Goal: Task Accomplishment & Management: Manage account settings

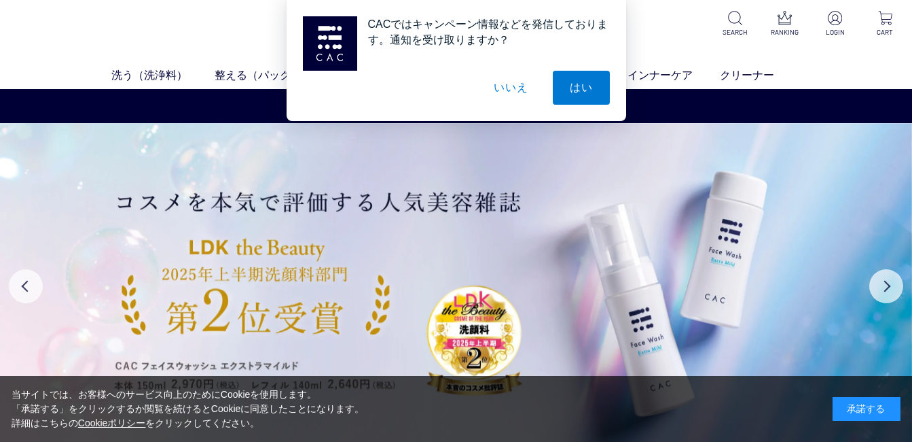
click at [513, 94] on button "いいえ" at bounding box center [511, 88] width 68 height 34
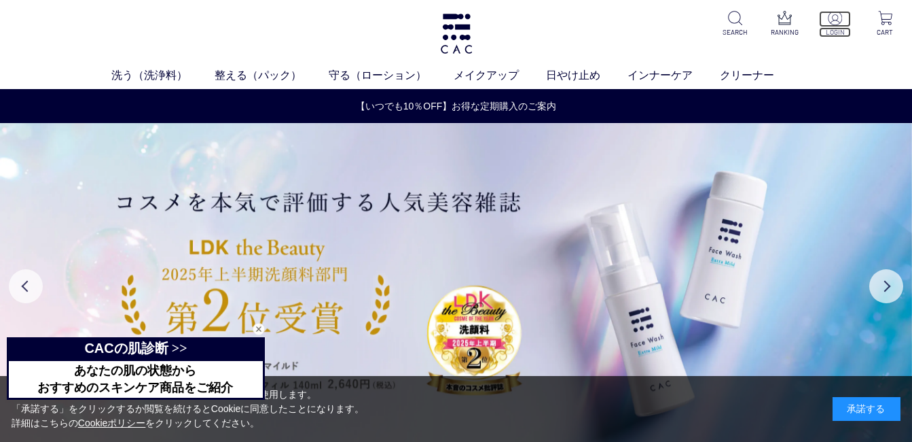
click at [838, 19] on img at bounding box center [835, 18] width 14 height 14
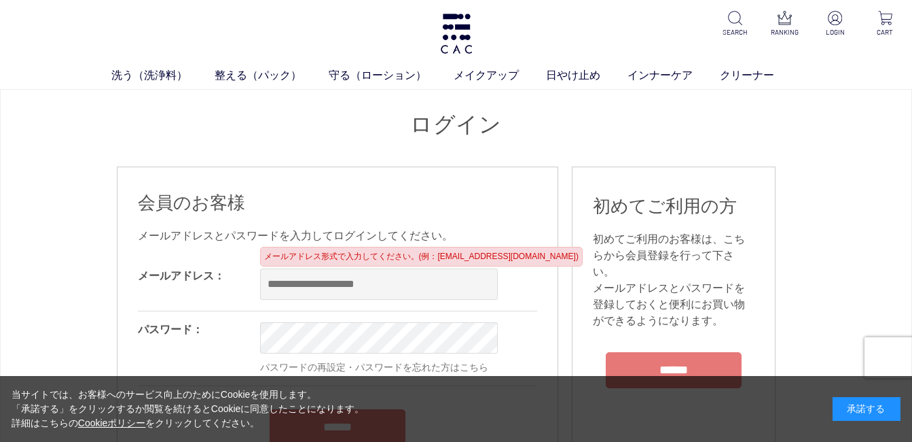
click at [356, 288] on input "email" at bounding box center [379, 283] width 238 height 31
type input "**********"
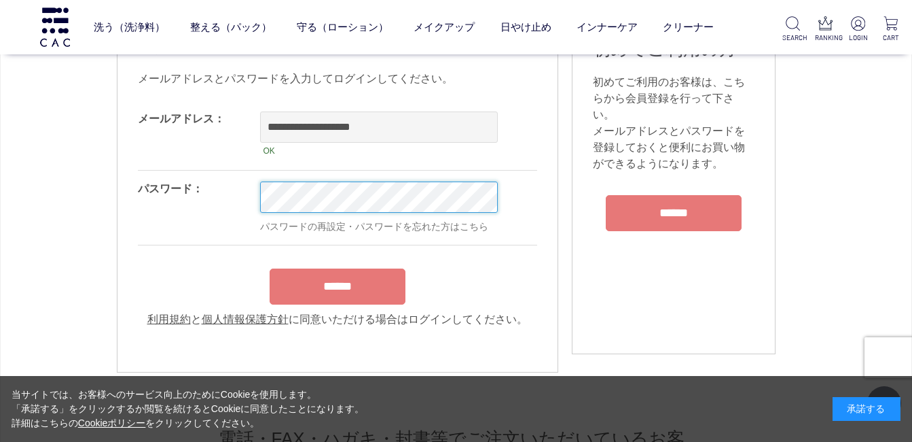
scroll to position [136, 0]
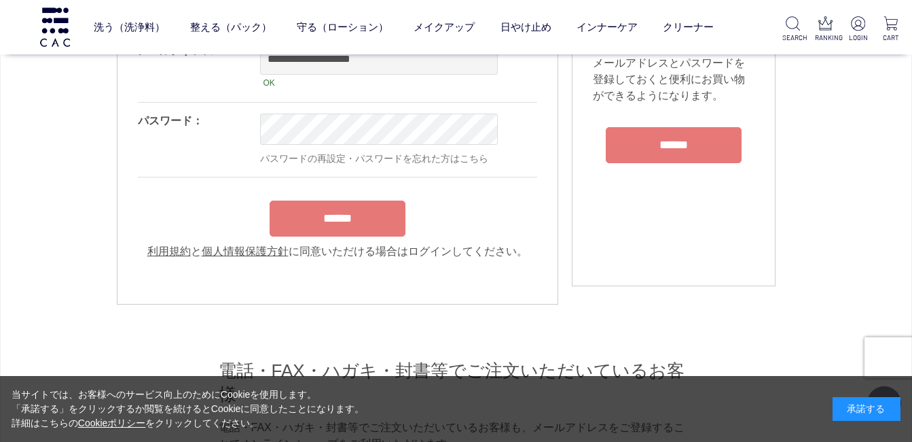
click at [329, 219] on div "******" at bounding box center [337, 215] width 399 height 43
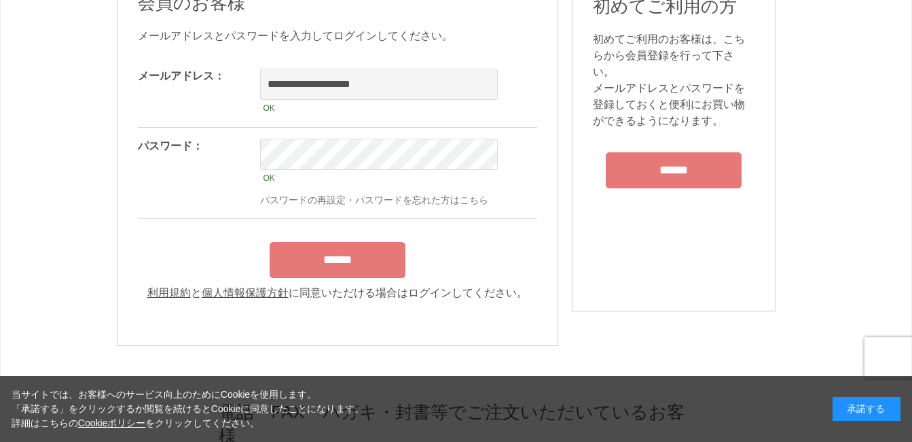
scroll to position [204, 0]
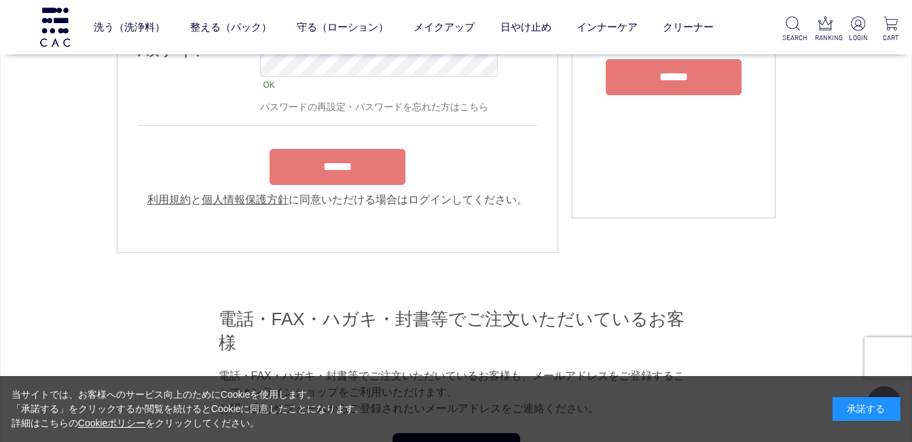
click at [357, 184] on input "******" at bounding box center [338, 167] width 136 height 36
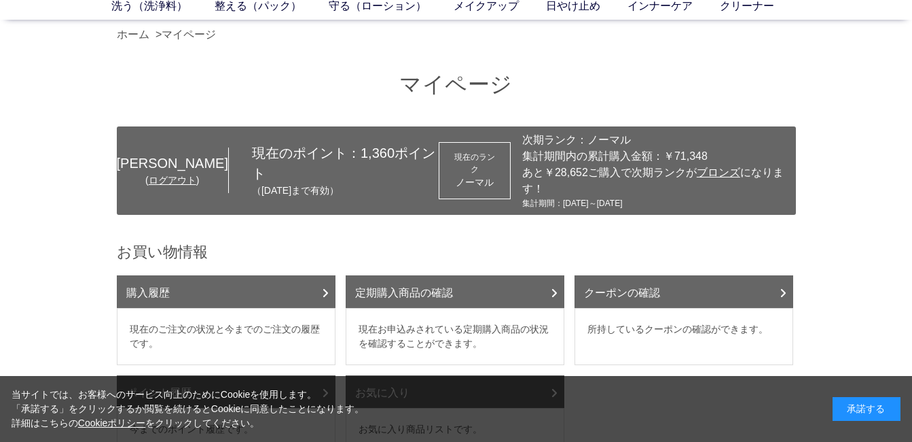
scroll to position [68, 0]
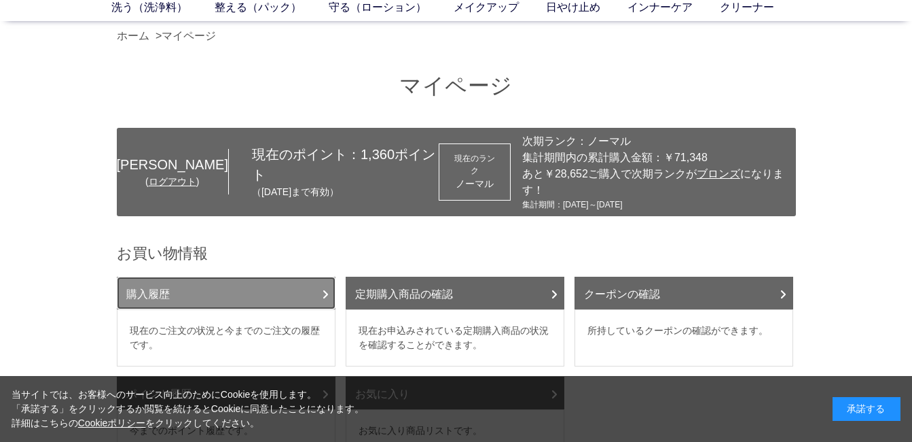
click at [264, 276] on link "購入履歴" at bounding box center [226, 292] width 219 height 33
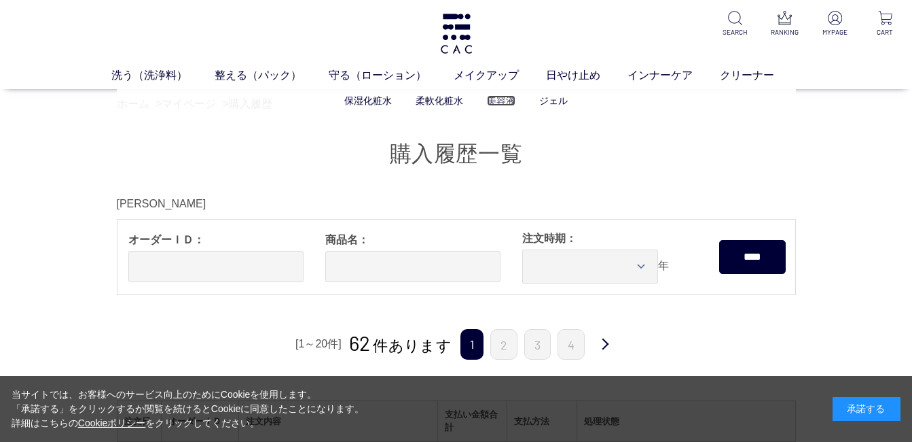
click at [499, 101] on link "美容液" at bounding box center [501, 100] width 29 height 11
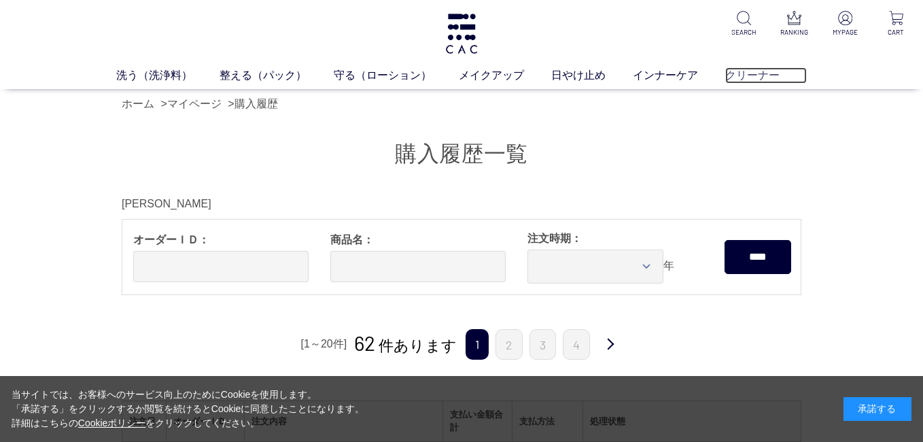
click at [744, 78] on link "クリーナー" at bounding box center [766, 75] width 82 height 16
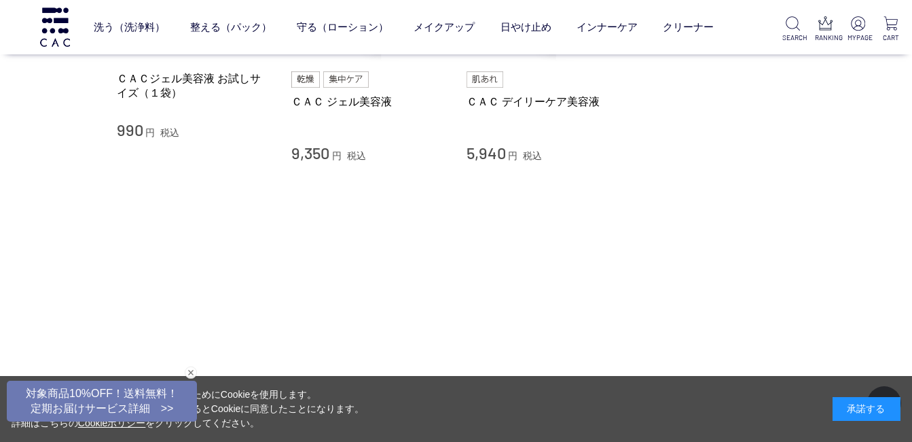
scroll to position [340, 0]
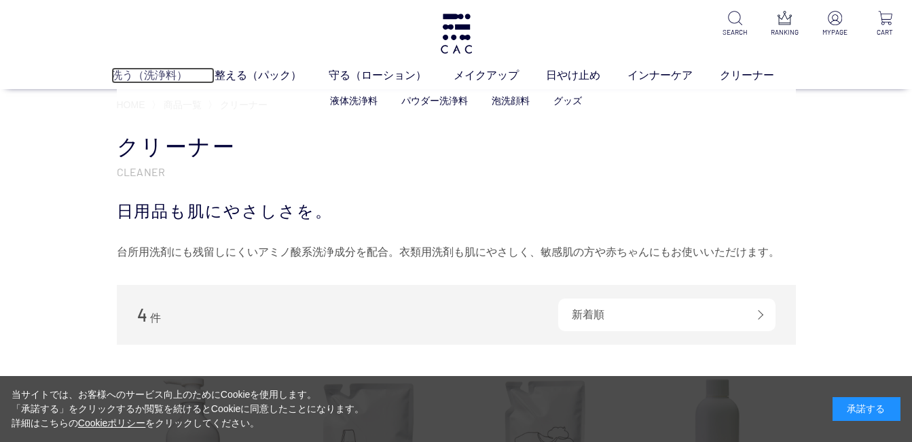
click at [130, 77] on link "洗う（洗浄料）" at bounding box center [162, 75] width 103 height 16
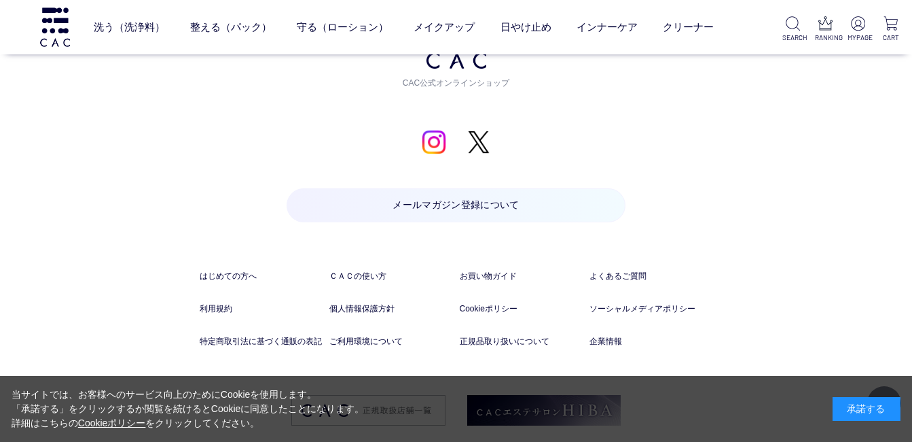
scroll to position [2571, 0]
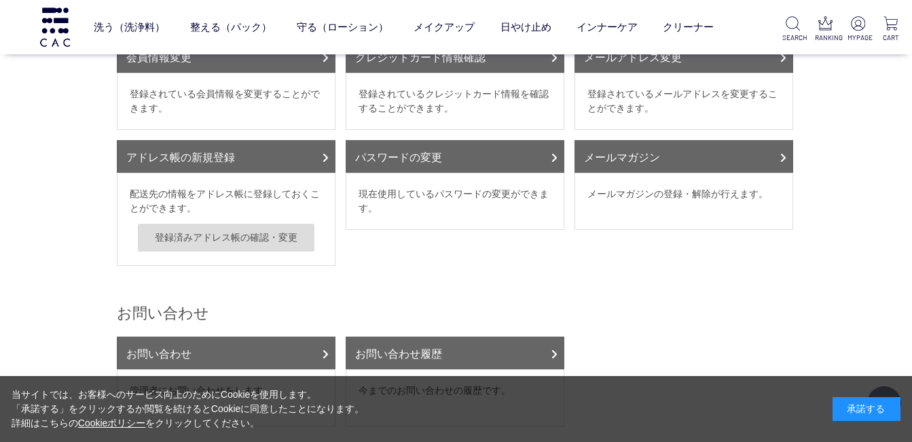
scroll to position [340, 0]
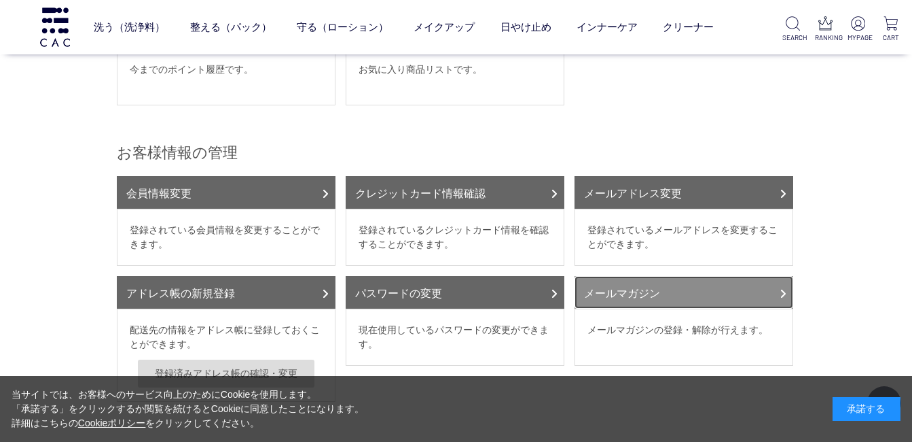
click at [658, 278] on link "メールマガジン" at bounding box center [684, 292] width 219 height 33
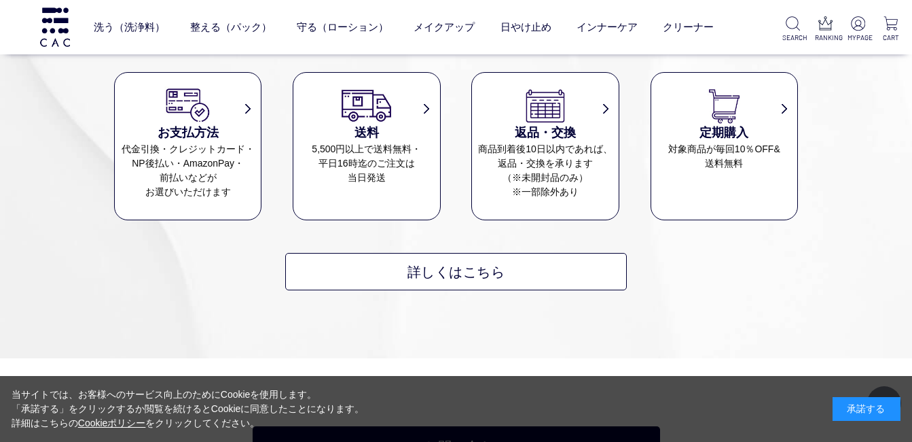
scroll to position [1155, 0]
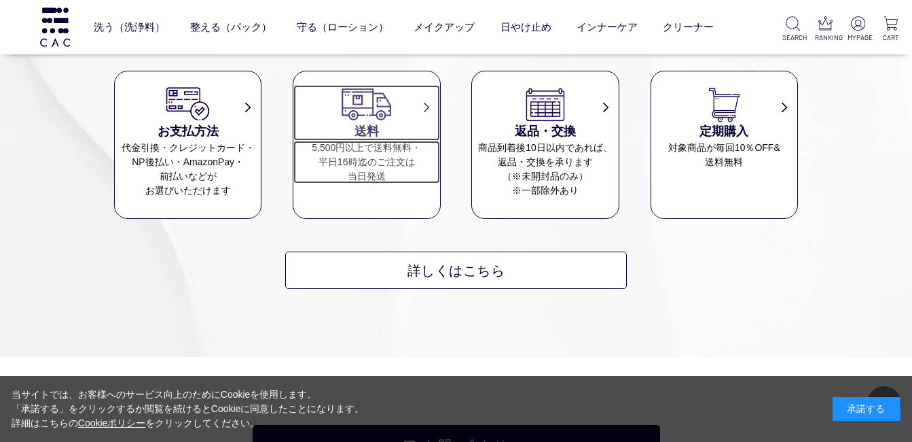
click at [375, 101] on img at bounding box center [366, 103] width 53 height 37
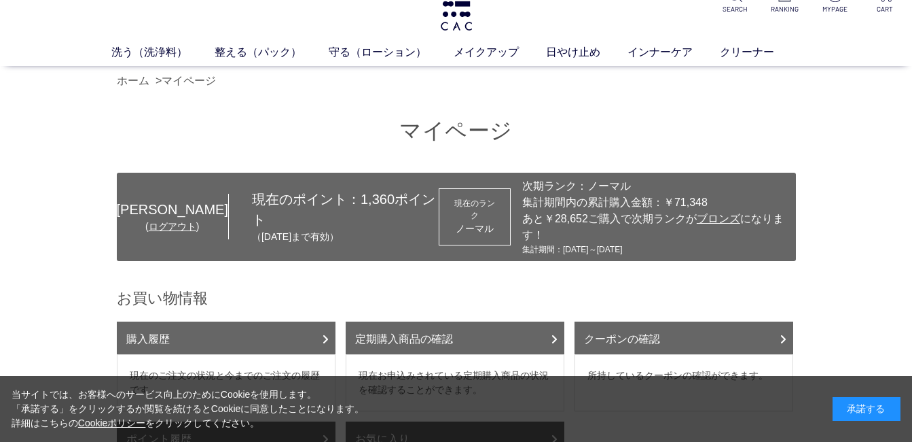
scroll to position [0, 0]
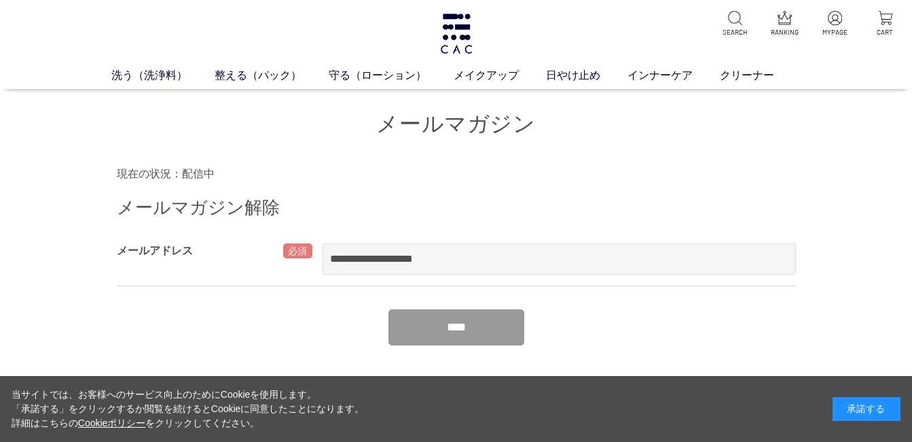
click at [472, 318] on input "****" at bounding box center [457, 327] width 136 height 36
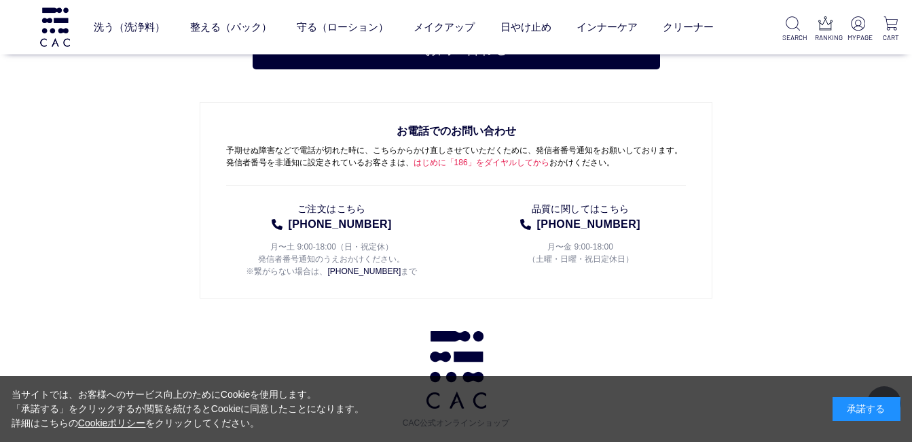
scroll to position [2106, 0]
